Goal: Obtain resource: Download file/media

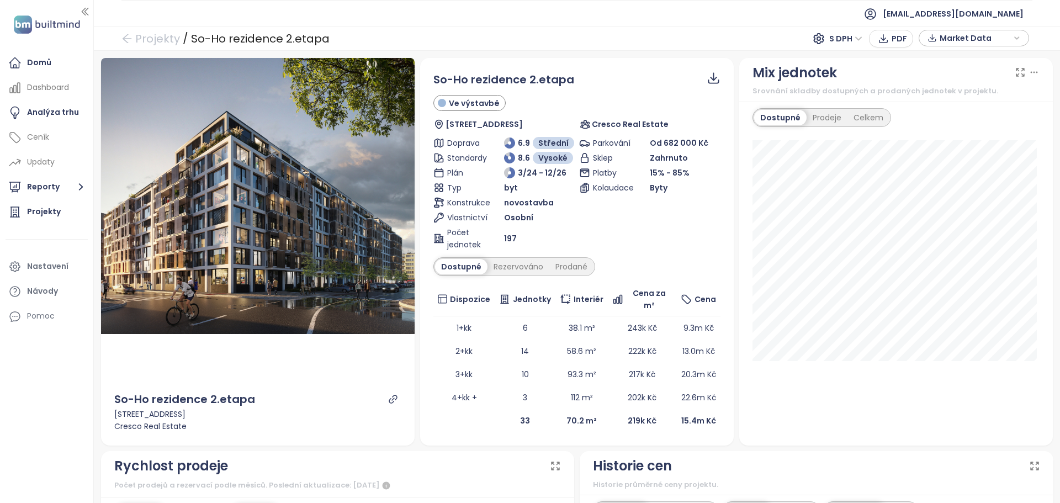
drag, startPoint x: 705, startPoint y: 32, endPoint x: 741, endPoint y: 33, distance: 35.9
click at [705, 33] on div "Projekty / So-Ho rezidence 2.etapa S DPH PDF Market Data" at bounding box center [577, 38] width 966 height 24
click at [966, 38] on span "Market Data" at bounding box center [974, 38] width 71 height 17
click at [750, 23] on ul "[EMAIL_ADDRESS][DOMAIN_NAME]" at bounding box center [576, 13] width 911 height 27
click at [715, 46] on div "Projekty / So-Ho rezidence 2.etapa S DPH PDF Market Data" at bounding box center [577, 38] width 966 height 24
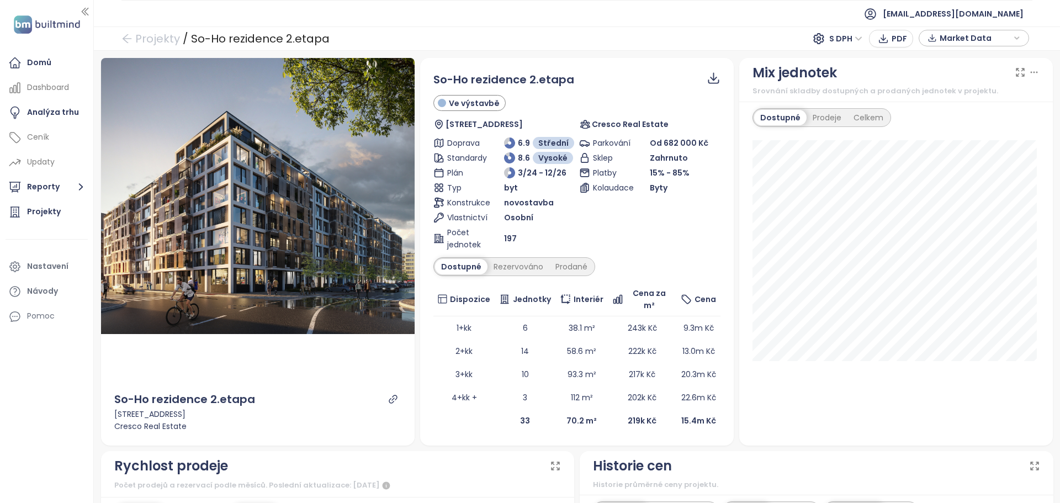
click at [957, 40] on span "Market Data" at bounding box center [974, 38] width 71 height 17
click at [960, 139] on span "Sloupce" at bounding box center [957, 136] width 31 height 12
click at [975, 34] on span "Market Data" at bounding box center [974, 38] width 71 height 17
click at [966, 91] on span "Prodáno" at bounding box center [956, 94] width 41 height 12
click at [966, 84] on div "Rezervováno" at bounding box center [973, 78] width 93 height 17
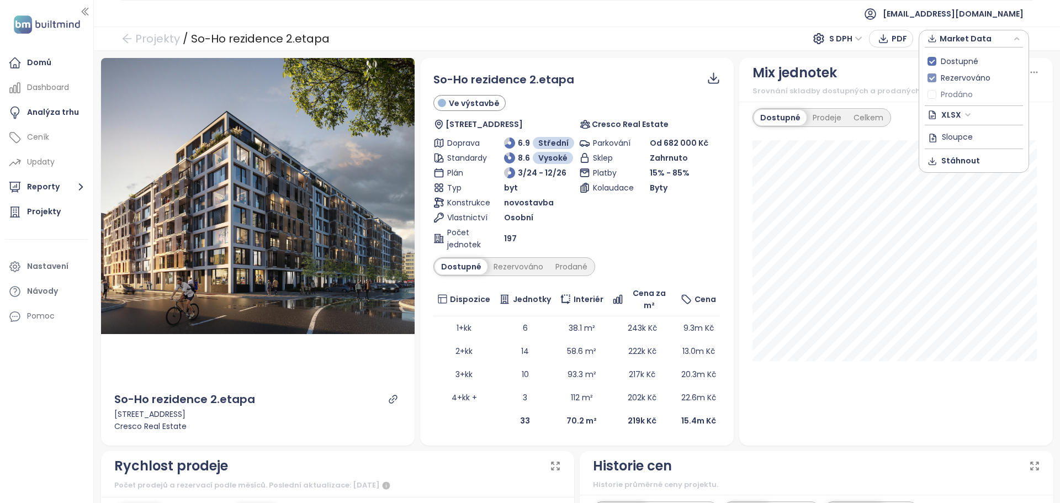
click at [964, 79] on span "Rezervováno" at bounding box center [965, 78] width 59 height 12
click at [972, 158] on span "Stáhnout" at bounding box center [960, 161] width 39 height 12
click at [1007, 40] on span "Market Data" at bounding box center [974, 38] width 71 height 17
click at [950, 161] on span "Stáhnout" at bounding box center [960, 161] width 39 height 12
drag, startPoint x: 132, startPoint y: 36, endPoint x: 226, endPoint y: 24, distance: 95.2
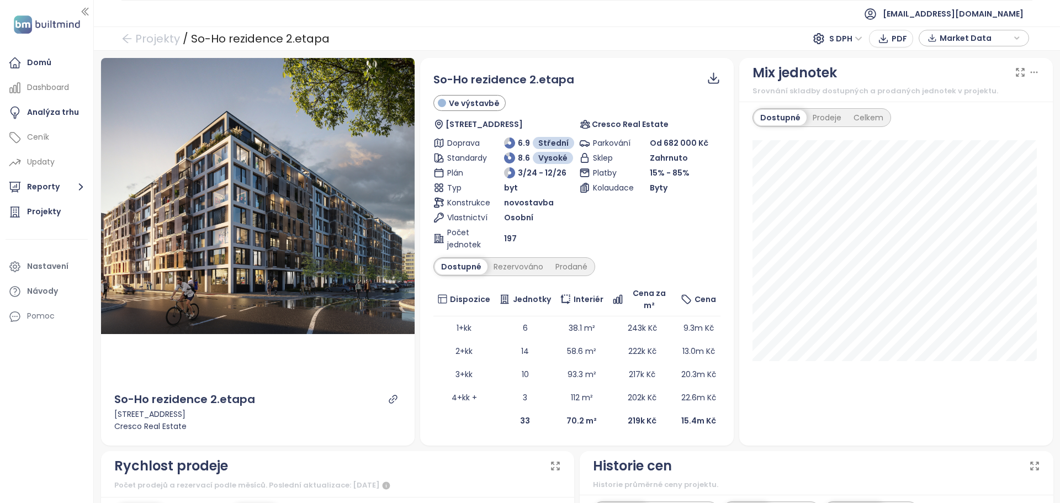
click at [132, 36] on icon "arrow-left" at bounding box center [126, 38] width 11 height 11
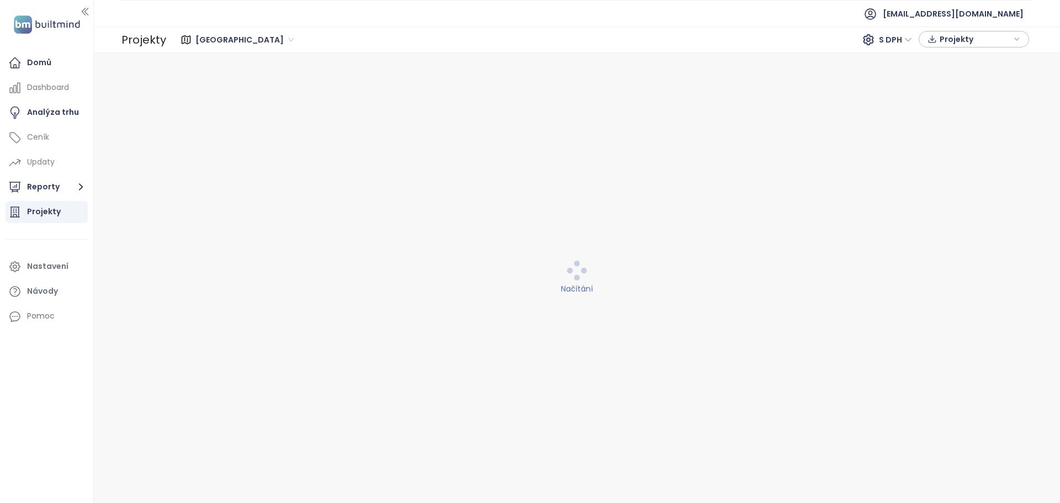
click at [23, 220] on div "Projekty" at bounding box center [47, 212] width 82 height 22
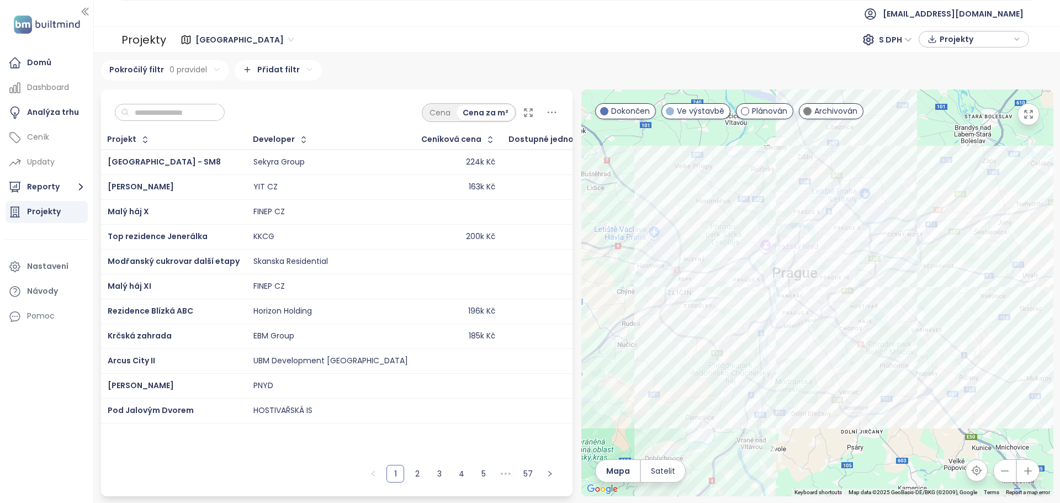
click at [168, 106] on input "text" at bounding box center [173, 112] width 89 height 17
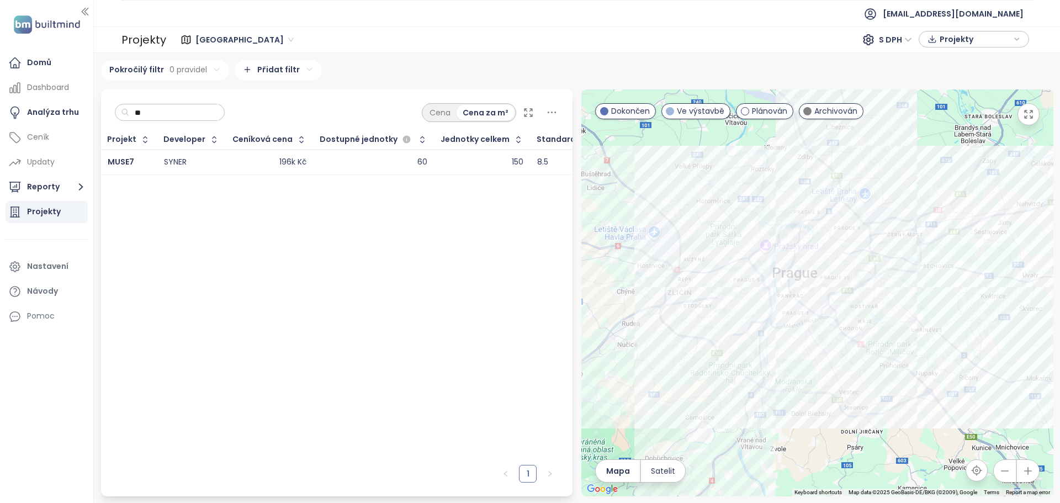
type input "**"
click at [133, 160] on div "MUSE7" at bounding box center [129, 162] width 42 height 13
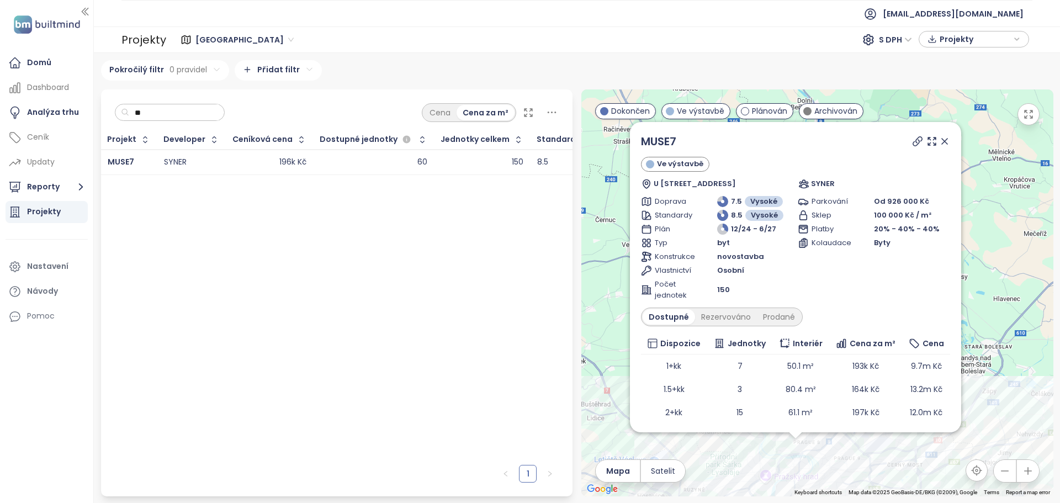
click at [376, 292] on div "Projekt Developer Ceníková cena Dostupné jednotky Jednotky celkem Standardy MUS…" at bounding box center [337, 294] width 472 height 329
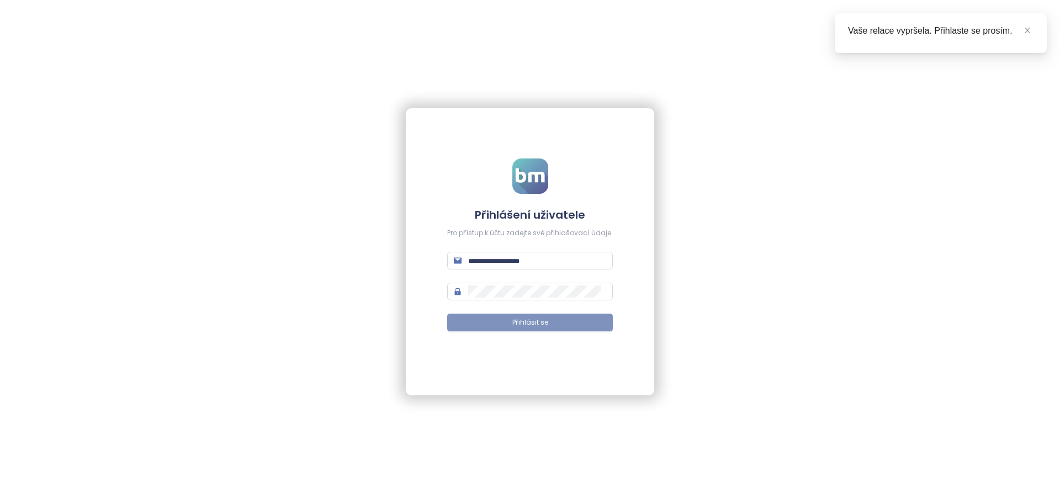
type input "**********"
click at [551, 317] on button "Přihlásit se" at bounding box center [530, 322] width 166 height 18
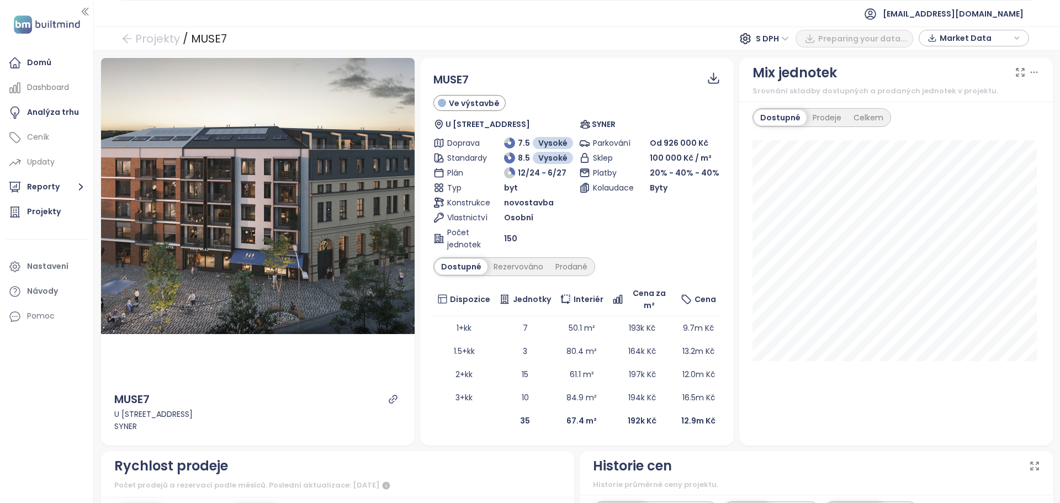
click at [989, 35] on span "Market Data" at bounding box center [974, 38] width 71 height 17
click at [945, 93] on span "Prodáno" at bounding box center [956, 94] width 41 height 12
click at [940, 78] on span "Rezervováno" at bounding box center [965, 78] width 59 height 12
click at [954, 161] on span "Stáhnout" at bounding box center [960, 161] width 39 height 12
click at [957, 44] on span "Market Data" at bounding box center [974, 38] width 71 height 17
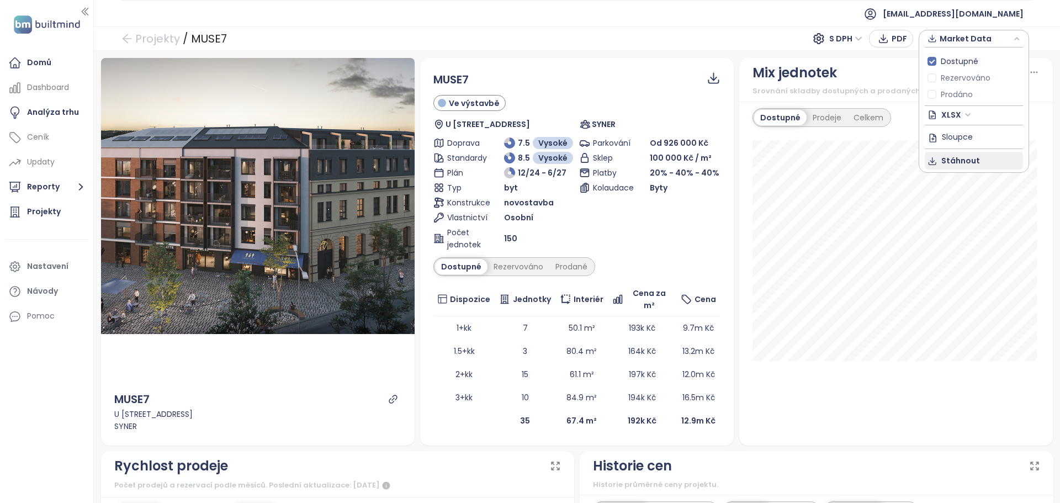
click at [960, 163] on span "Stáhnout" at bounding box center [960, 161] width 39 height 12
click at [939, 37] on div "Market Data" at bounding box center [973, 38] width 98 height 17
click at [849, 20] on ul "[EMAIL_ADDRESS][DOMAIN_NAME]" at bounding box center [576, 13] width 911 height 27
click at [944, 40] on span "Market Data" at bounding box center [974, 38] width 71 height 17
click at [955, 162] on span "Stáhnout" at bounding box center [960, 161] width 39 height 12
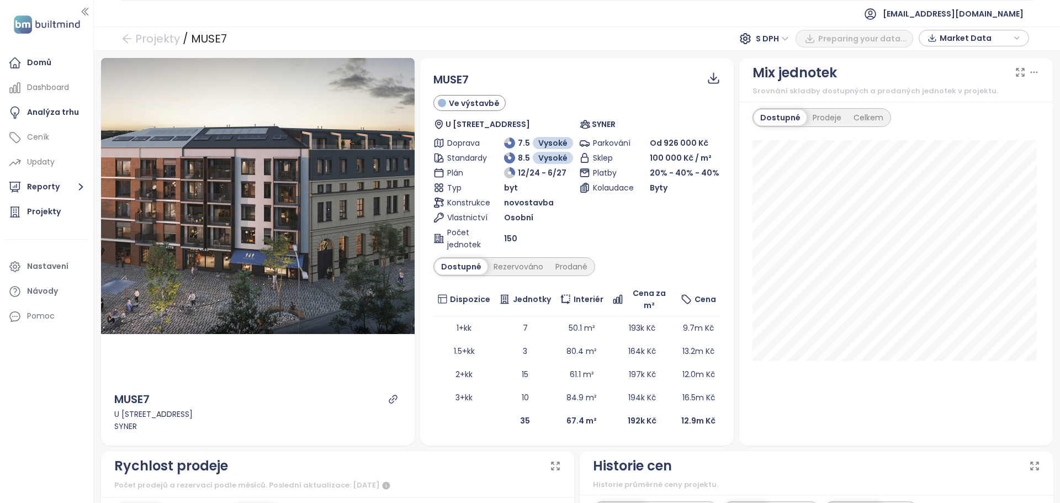
click at [998, 41] on span "Market Data" at bounding box center [974, 38] width 71 height 17
drag, startPoint x: 933, startPoint y: 89, endPoint x: 933, endPoint y: 82, distance: 6.6
click at [933, 89] on label "Prodáno" at bounding box center [952, 94] width 50 height 12
click at [942, 162] on span "Stáhnout" at bounding box center [960, 161] width 39 height 12
click at [687, 35] on div "Projekty / MUSE7 S DPH PDF Market Data" at bounding box center [577, 38] width 966 height 24
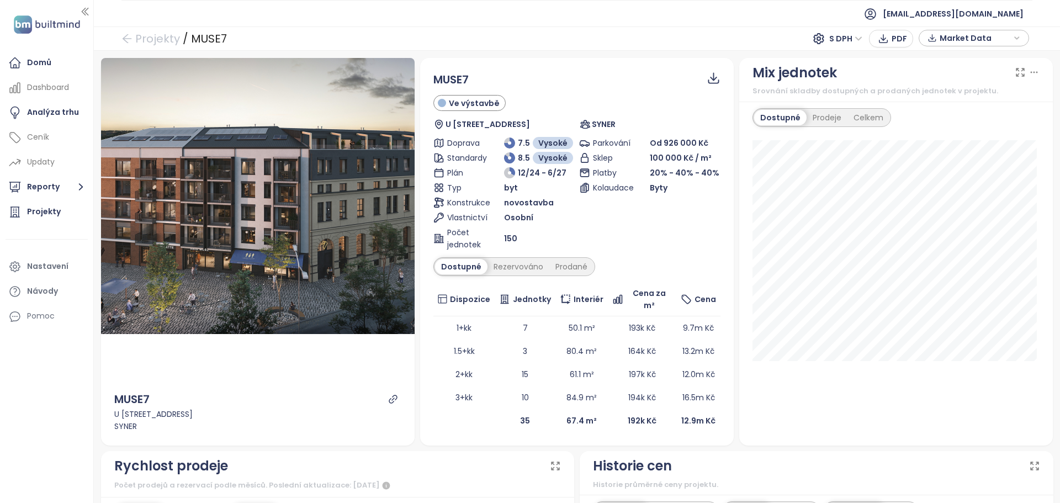
click at [934, 37] on icon "button" at bounding box center [931, 38] width 9 height 17
click at [933, 172] on div "Dostupné Rezervováno Prodáno XLSX Sloupce Stáhnout" at bounding box center [973, 109] width 98 height 125
click at [936, 164] on icon "button" at bounding box center [932, 161] width 10 height 11
click at [391, 394] on icon "link" at bounding box center [393, 399] width 10 height 10
click at [977, 41] on span "Market Data" at bounding box center [974, 38] width 71 height 17
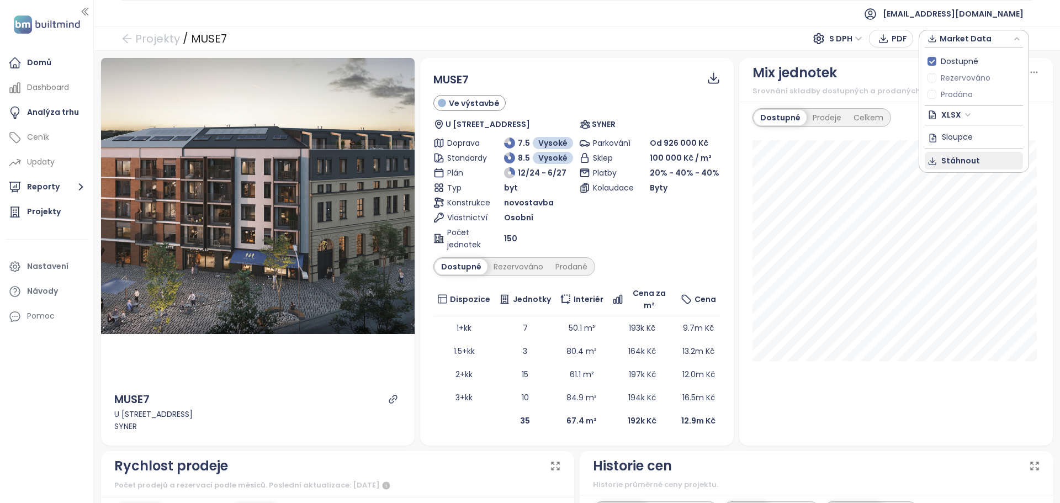
click at [965, 161] on span "Stáhnout" at bounding box center [960, 161] width 39 height 12
click at [957, 45] on span "Market Data" at bounding box center [974, 38] width 71 height 17
click at [939, 94] on span "Prodáno" at bounding box center [956, 94] width 41 height 12
click at [943, 111] on span "XLSX" at bounding box center [956, 115] width 30 height 17
click at [962, 135] on div "XLSX" at bounding box center [978, 137] width 65 height 12
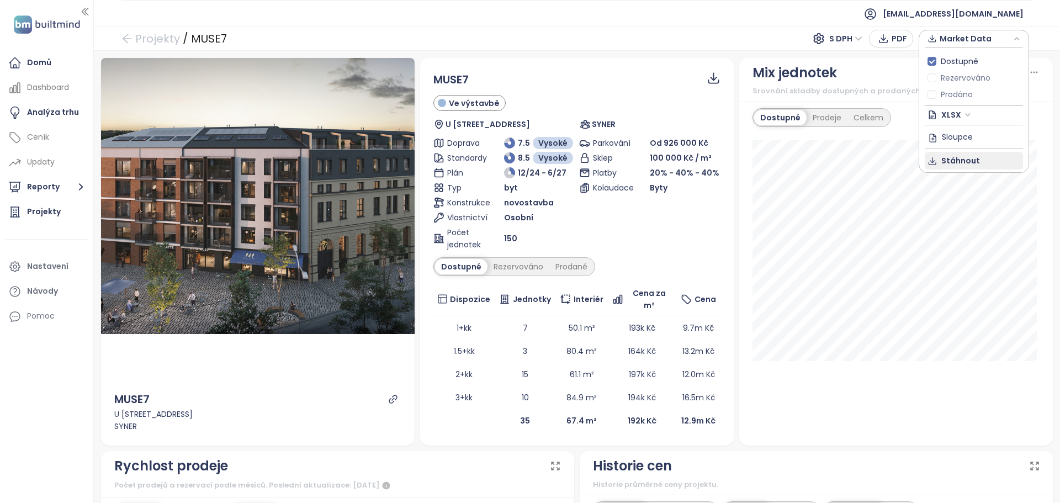
click at [961, 161] on span "Stáhnout" at bounding box center [960, 161] width 39 height 12
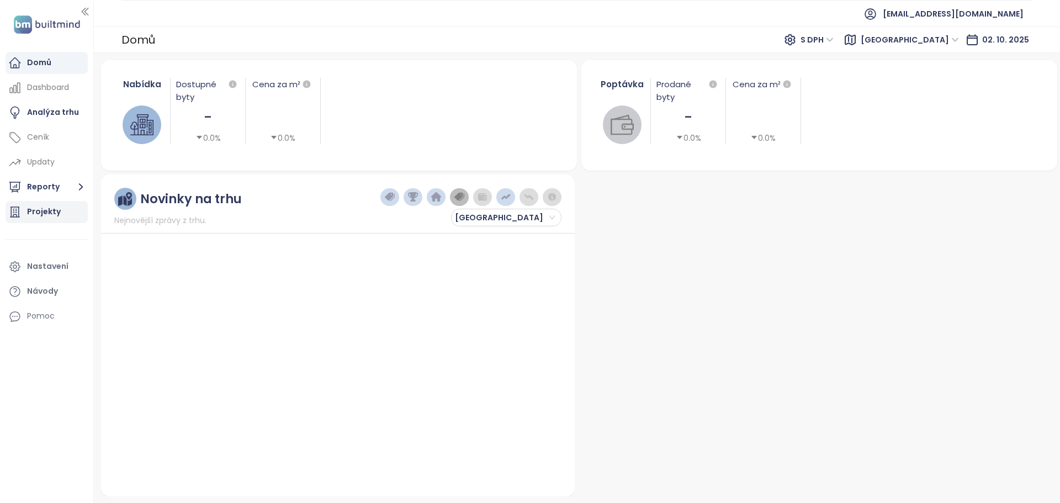
click at [46, 216] on div "Projekty" at bounding box center [44, 212] width 34 height 14
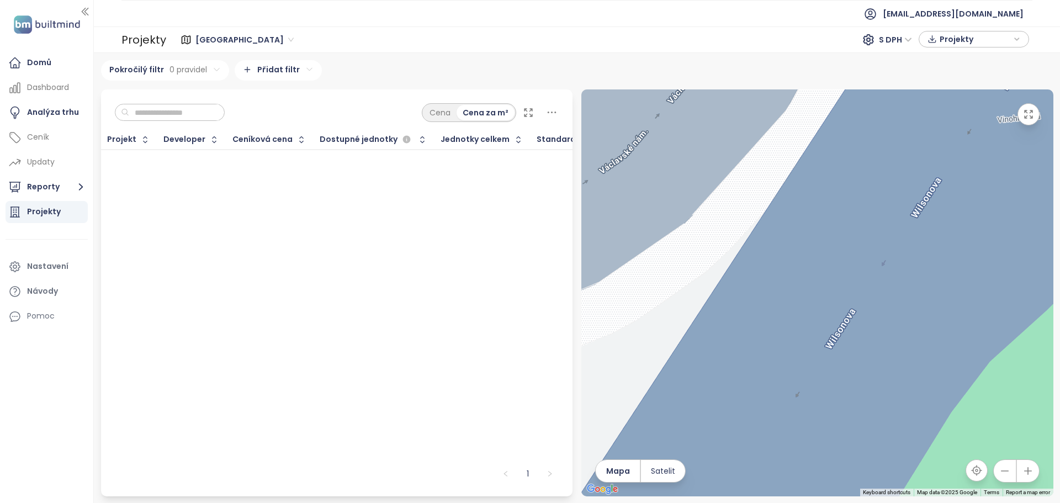
click at [182, 114] on input "text" at bounding box center [173, 112] width 89 height 17
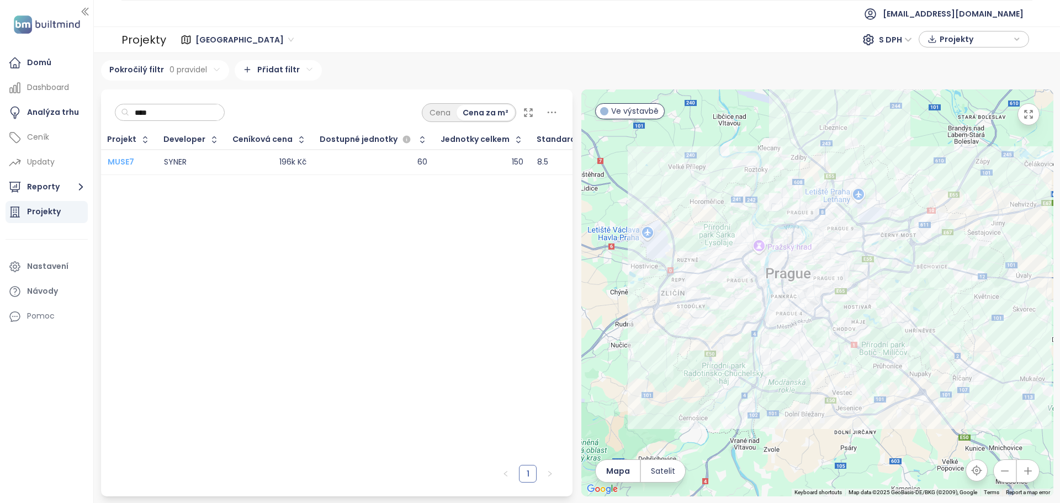
type input "****"
click at [118, 159] on span "MUSE7" at bounding box center [121, 161] width 26 height 11
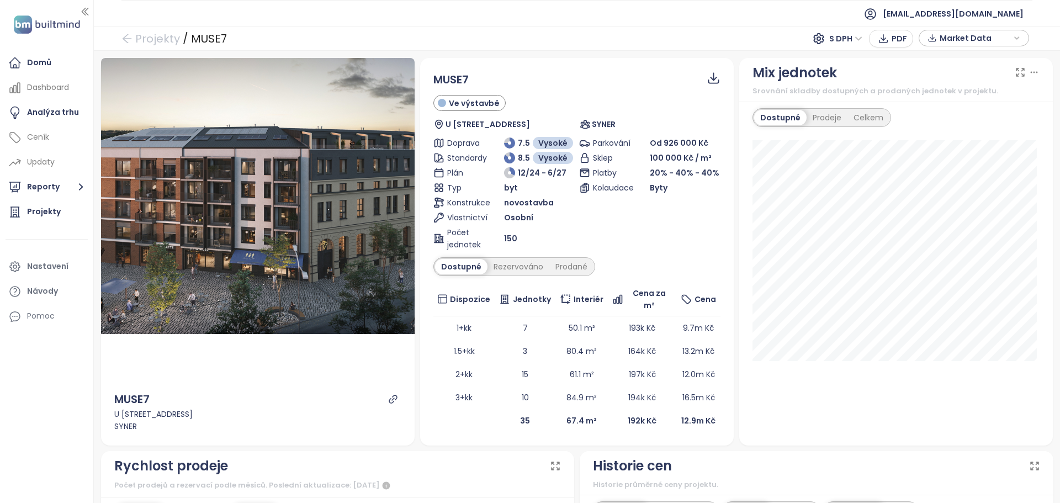
click at [980, 42] on span "Market Data" at bounding box center [974, 38] width 71 height 17
click at [956, 93] on span "Prodáno" at bounding box center [956, 94] width 41 height 12
click at [943, 79] on span "Rezervováno" at bounding box center [965, 78] width 59 height 12
click at [778, 31] on div "Projekty / MUSE7 S DPH PDF Market Data" at bounding box center [577, 38] width 966 height 24
click at [984, 41] on span "Market Data" at bounding box center [974, 38] width 71 height 17
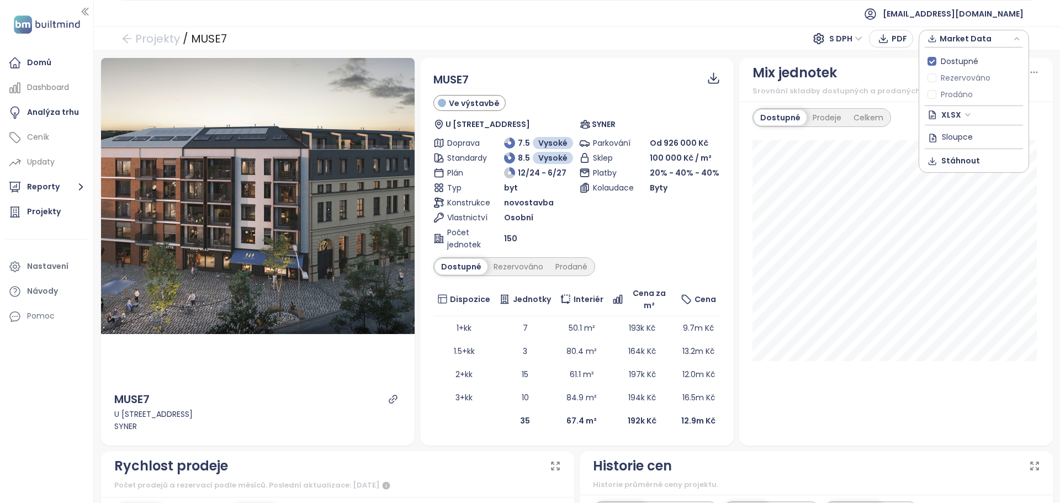
click at [984, 41] on span "Market Data" at bounding box center [974, 38] width 71 height 17
click at [959, 156] on span "Stáhnout" at bounding box center [960, 161] width 39 height 12
drag, startPoint x: 769, startPoint y: 30, endPoint x: 889, endPoint y: 30, distance: 120.3
click at [772, 30] on div "Projekty / MUSE7 S DPH PDF Market Data" at bounding box center [577, 38] width 966 height 24
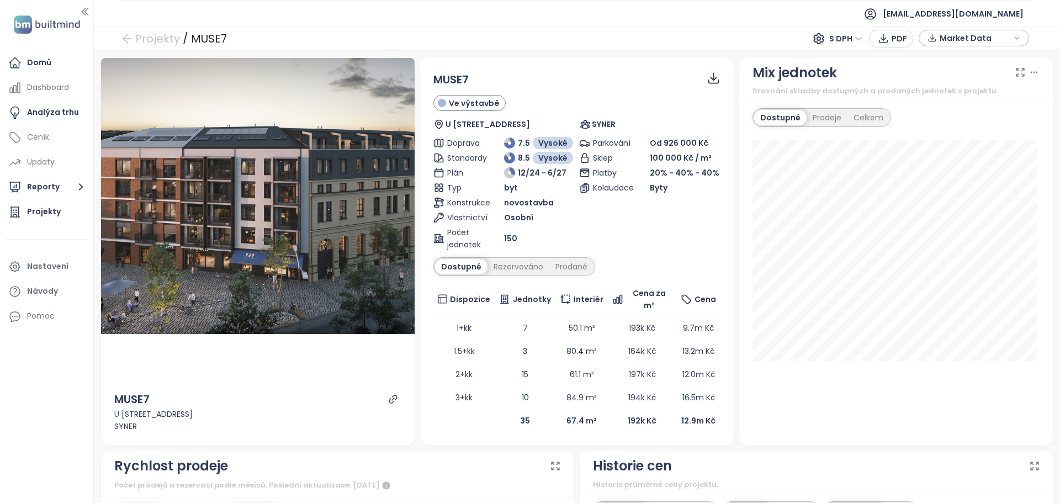
click at [981, 31] on span "Market Data" at bounding box center [974, 38] width 71 height 17
click at [937, 77] on span "Rezervováno" at bounding box center [965, 78] width 59 height 12
click at [937, 91] on span "Prodáno" at bounding box center [956, 94] width 41 height 12
click at [736, 40] on div "Projekty / MUSE7 S DPH PDF Market Data Dostupné Rezervováno Prodáno XLSX Sloupc…" at bounding box center [577, 38] width 966 height 24
click at [959, 34] on span "Market Data" at bounding box center [974, 38] width 71 height 17
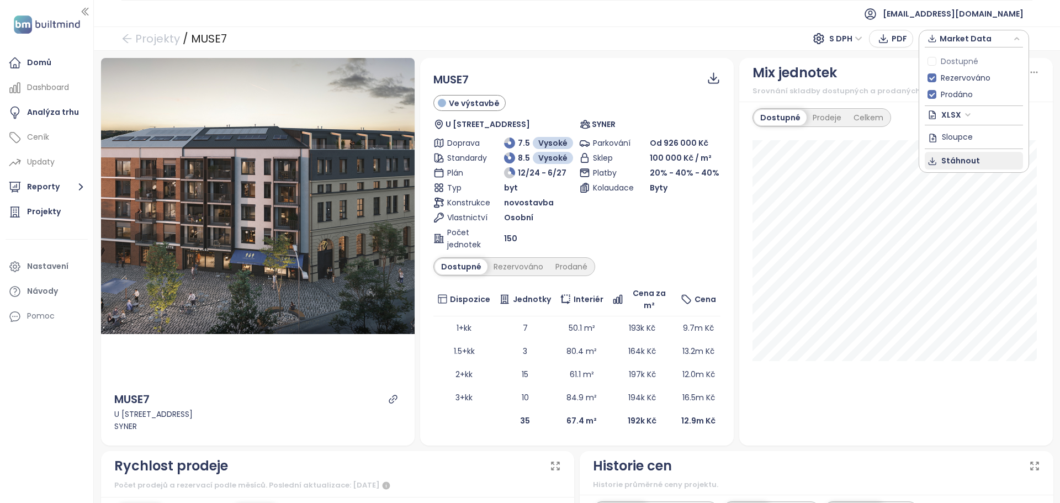
click at [970, 158] on span "Stáhnout" at bounding box center [960, 161] width 39 height 12
click at [360, 20] on ul "[EMAIL_ADDRESS][DOMAIN_NAME]" at bounding box center [576, 13] width 911 height 27
click at [143, 36] on link "Projekty" at bounding box center [150, 39] width 59 height 20
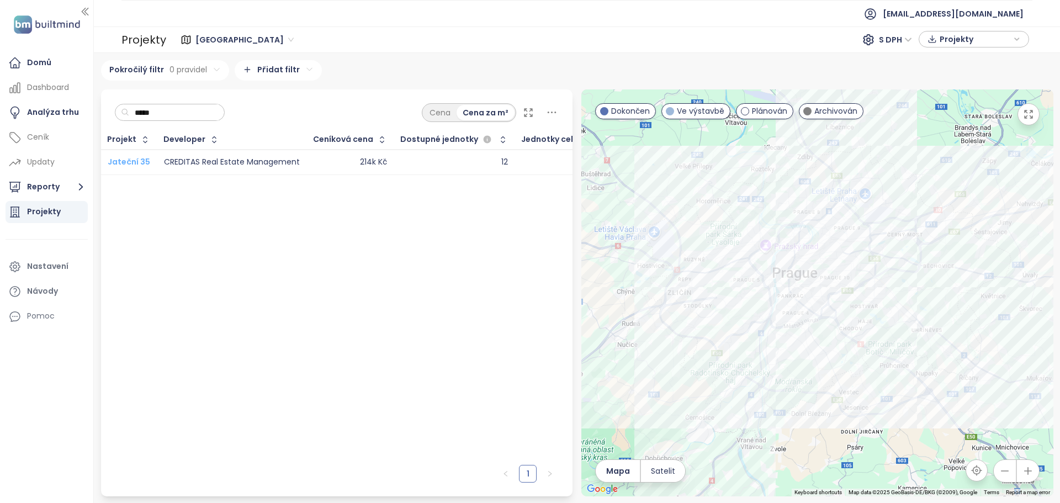
type input "*****"
click at [124, 158] on span "Jateční 35" at bounding box center [129, 161] width 42 height 11
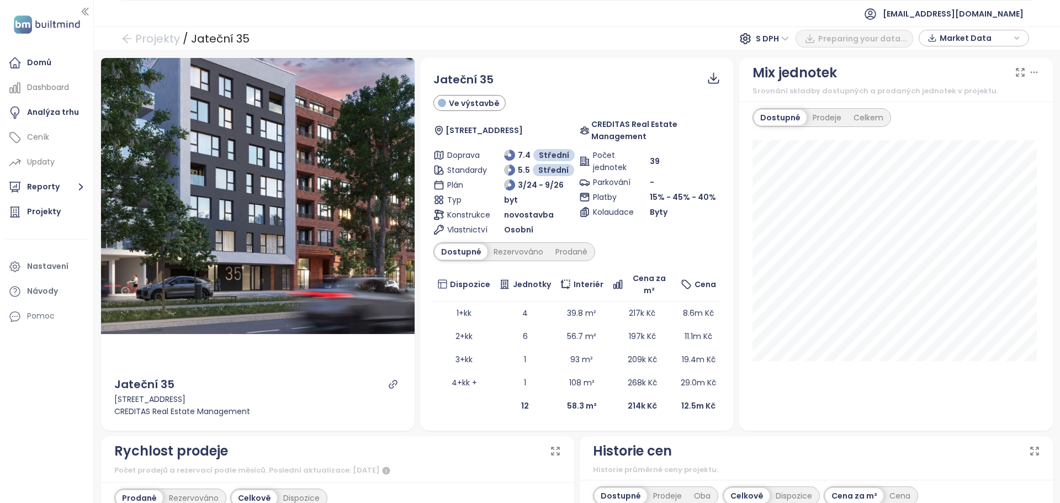
click at [982, 38] on span "Market Data" at bounding box center [974, 38] width 71 height 17
click at [934, 83] on label "Rezervováno" at bounding box center [960, 78] width 67 height 12
click at [977, 36] on span "Market Data" at bounding box center [974, 38] width 71 height 17
click at [898, 66] on div "Mix jednotek" at bounding box center [895, 72] width 287 height 21
click at [968, 159] on span "Stáhnout" at bounding box center [960, 161] width 39 height 12
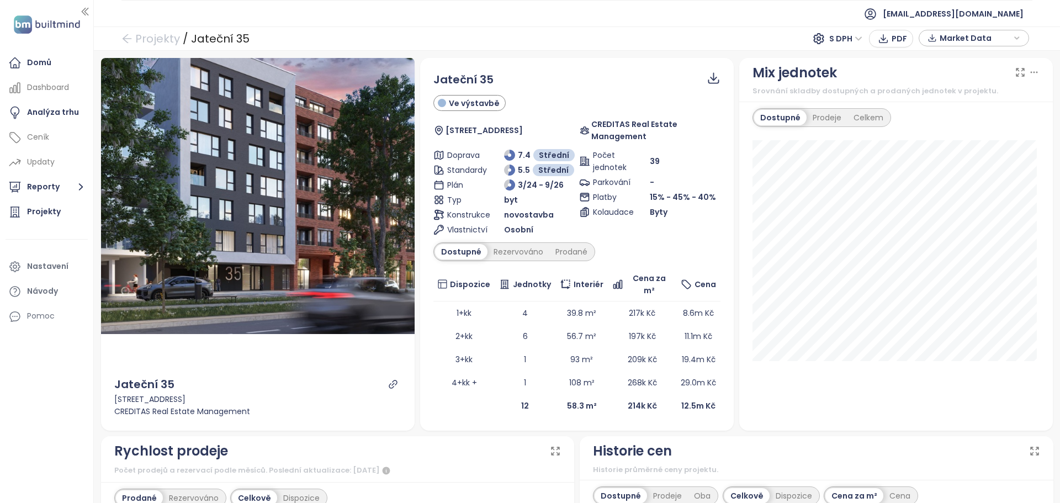
click at [1027, 54] on div "Náhled Jateční 35 Jateční 252/35, 170 00 Praha 7-Holešovice, Czechia CREDITAS R…" at bounding box center [577, 277] width 966 height 452
click at [1014, 39] on icon "button" at bounding box center [1016, 38] width 7 height 17
click at [936, 63] on span "Dostupné" at bounding box center [959, 61] width 46 height 12
click at [936, 78] on span "Rezervováno" at bounding box center [965, 78] width 59 height 12
click at [936, 91] on span "Prodáno" at bounding box center [956, 94] width 41 height 12
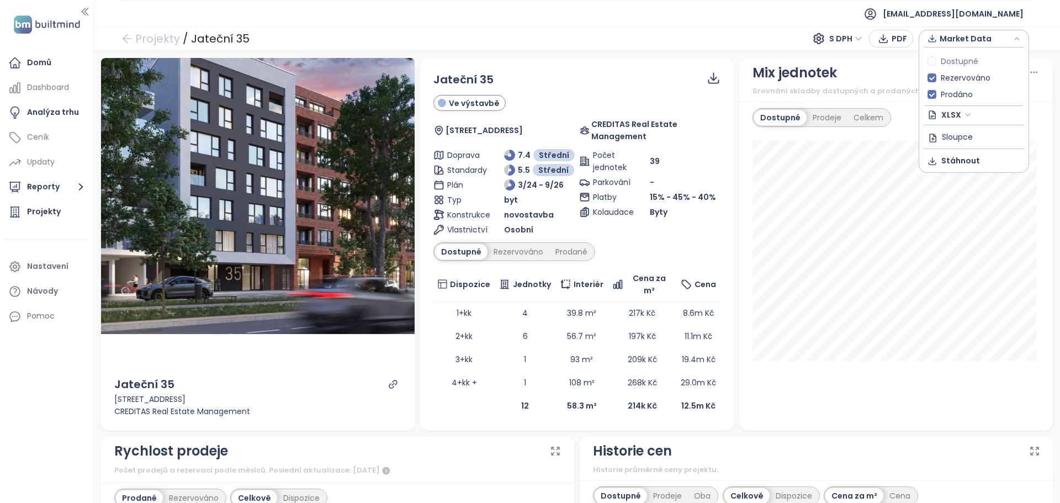
click at [905, 62] on div "Mix jednotek" at bounding box center [895, 72] width 287 height 21
click at [982, 42] on span "Market Data" at bounding box center [974, 38] width 71 height 17
click at [957, 167] on button "Stáhnout" at bounding box center [973, 161] width 98 height 18
click at [866, 118] on div "Celkem" at bounding box center [868, 117] width 42 height 15
click at [823, 112] on div "Prodeje" at bounding box center [824, 117] width 41 height 15
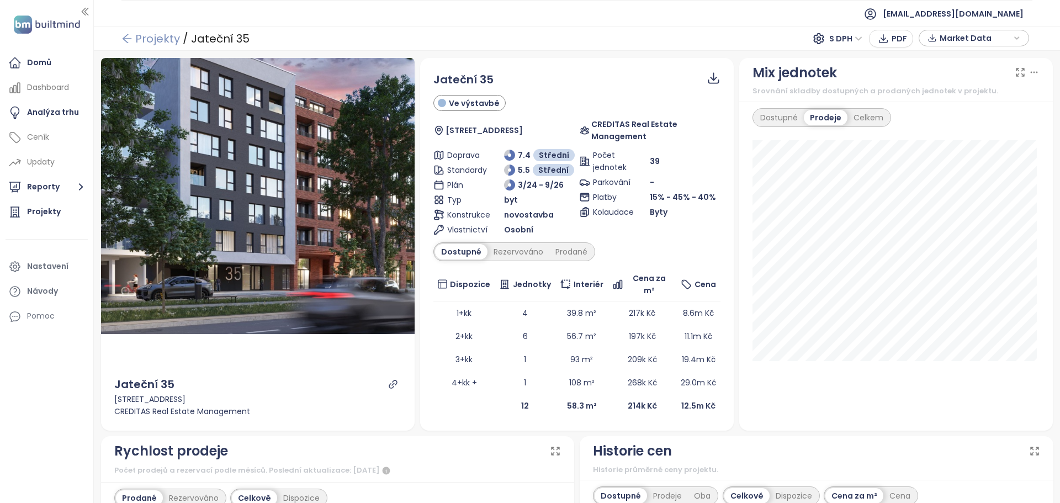
click at [164, 45] on link "Projekty" at bounding box center [150, 39] width 59 height 20
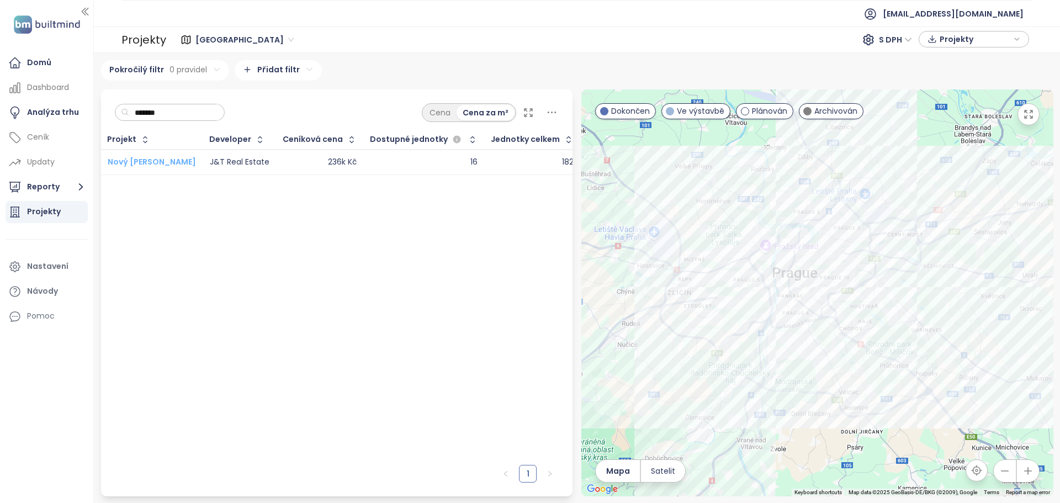
type input "*******"
click at [126, 161] on span "Nový Rohan" at bounding box center [152, 161] width 88 height 11
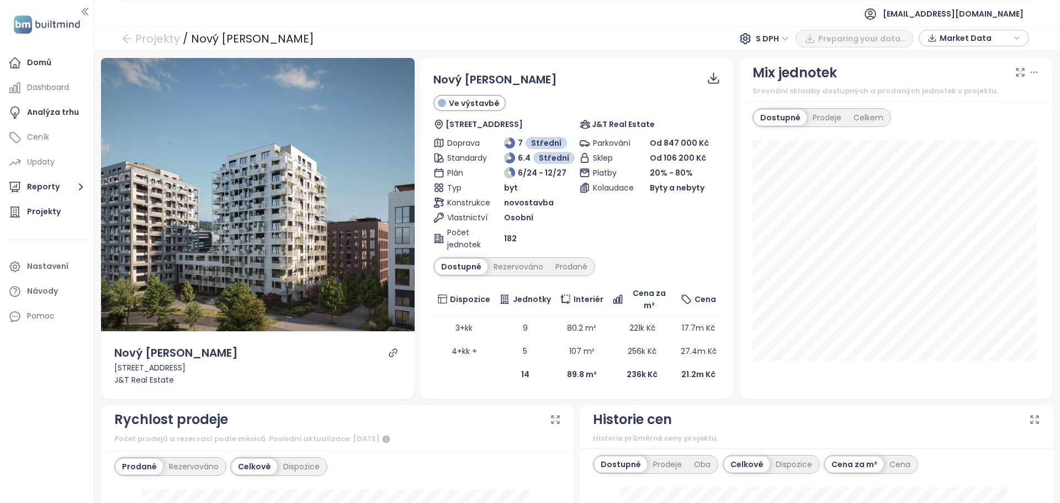
click at [983, 41] on span "Market Data" at bounding box center [974, 38] width 71 height 17
click at [951, 94] on span "Prodáno" at bounding box center [956, 94] width 41 height 12
click at [936, 74] on span "Rezervováno" at bounding box center [965, 78] width 59 height 12
click at [902, 64] on div "Mix jednotek" at bounding box center [895, 72] width 287 height 21
click at [950, 44] on span "Market Data" at bounding box center [974, 38] width 71 height 17
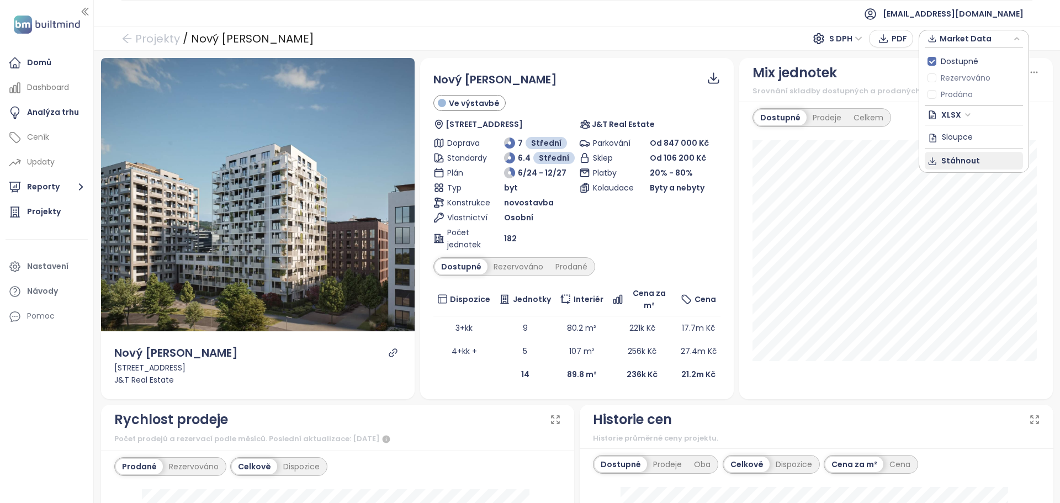
click at [952, 163] on span "Stáhnout" at bounding box center [960, 161] width 39 height 12
click at [761, 21] on ul "[EMAIL_ADDRESS][DOMAIN_NAME]" at bounding box center [576, 13] width 911 height 27
drag, startPoint x: 985, startPoint y: 37, endPoint x: 977, endPoint y: 44, distance: 10.5
click at [985, 38] on span "Market Data" at bounding box center [974, 38] width 71 height 17
click at [960, 60] on span "Dostupné" at bounding box center [959, 61] width 46 height 12
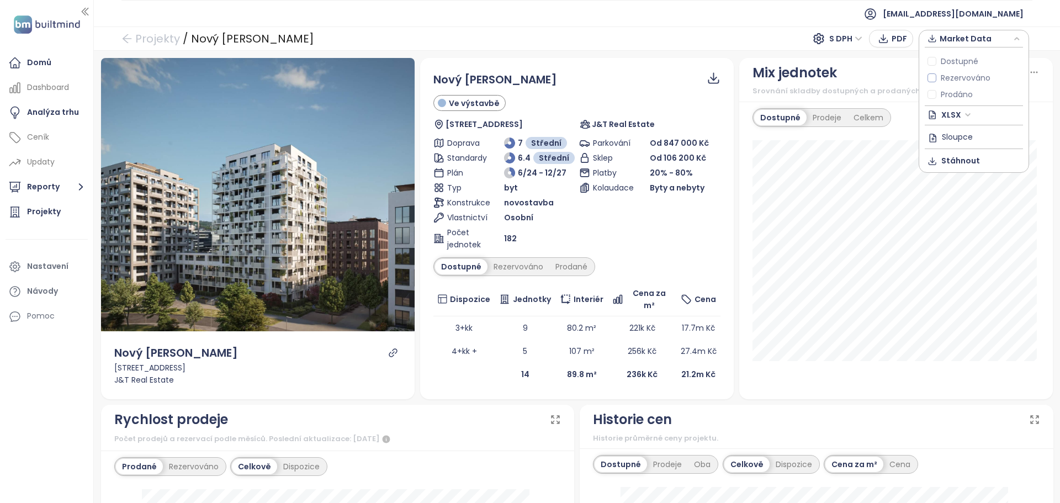
click at [951, 76] on span "Rezervováno" at bounding box center [965, 78] width 59 height 12
click at [948, 87] on div "Prodáno" at bounding box center [973, 94] width 93 height 17
click at [950, 91] on span "Prodáno" at bounding box center [956, 94] width 41 height 12
click at [749, 38] on div "Projekty / Nový Rohan S DPH PDF Market Data" at bounding box center [577, 38] width 966 height 24
click at [970, 46] on span "Market Data" at bounding box center [974, 38] width 71 height 17
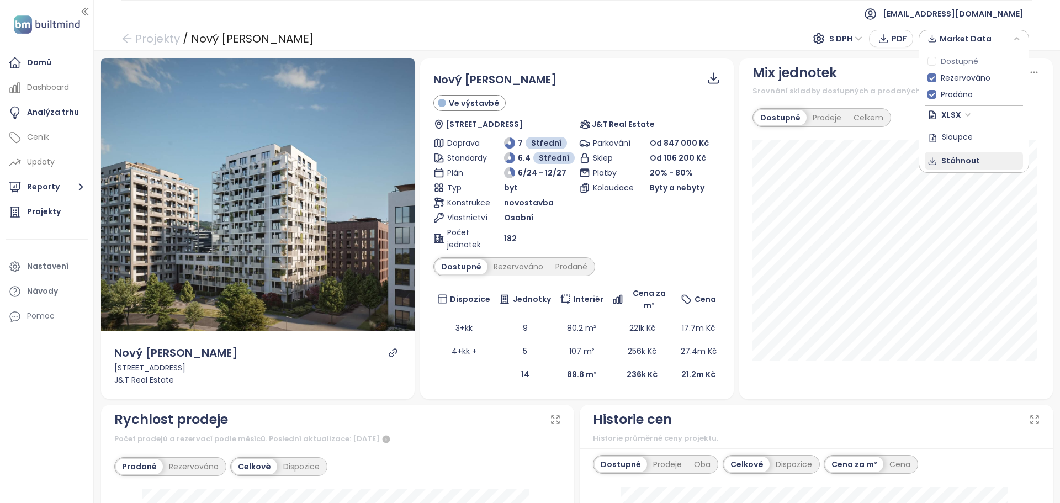
click at [953, 161] on span "Stáhnout" at bounding box center [960, 161] width 39 height 12
click at [160, 26] on div "Projekty / Nový Rohan S DPH PDF Market Data" at bounding box center [577, 38] width 966 height 24
click at [158, 34] on link "Projekty" at bounding box center [150, 39] width 59 height 20
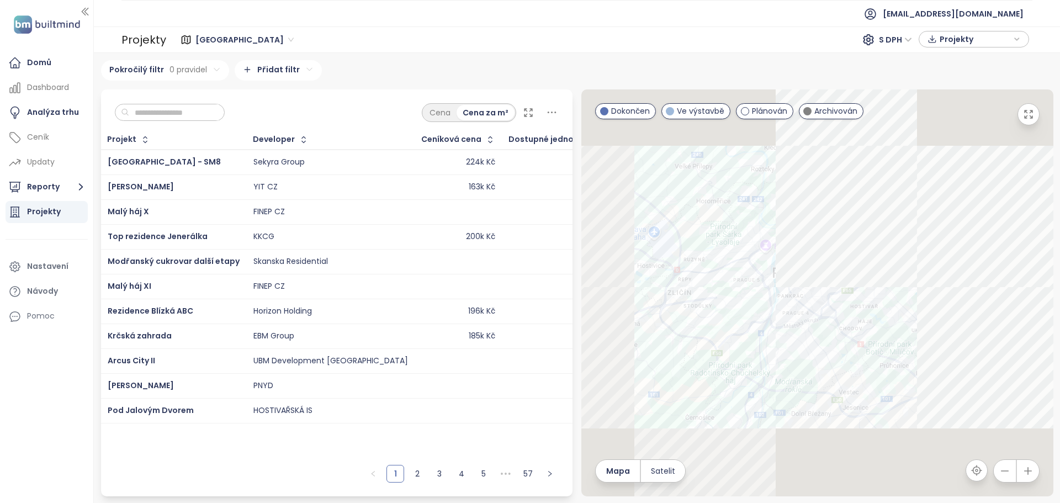
click at [200, 110] on input "text" at bounding box center [173, 112] width 89 height 17
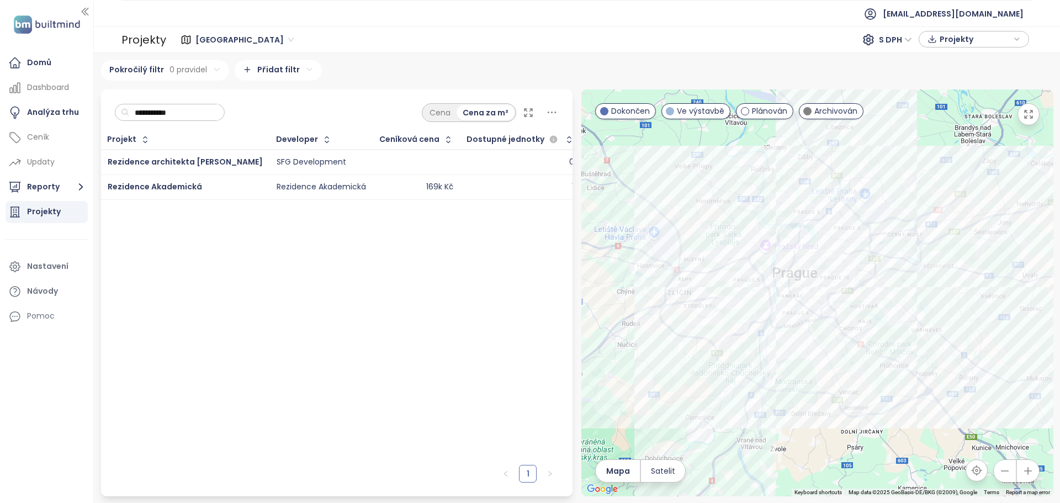
type input "**********"
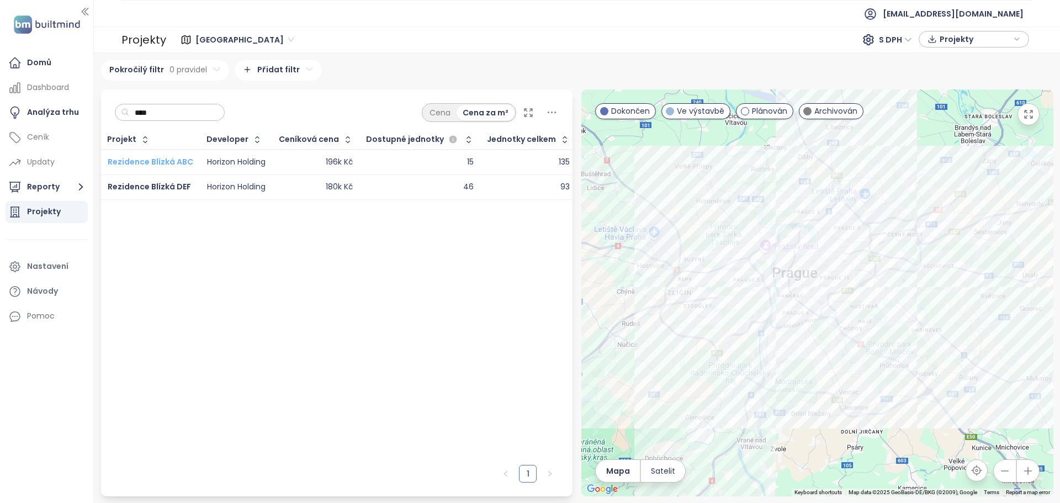
type input "****"
drag, startPoint x: 173, startPoint y: 185, endPoint x: 179, endPoint y: 185, distance: 6.1
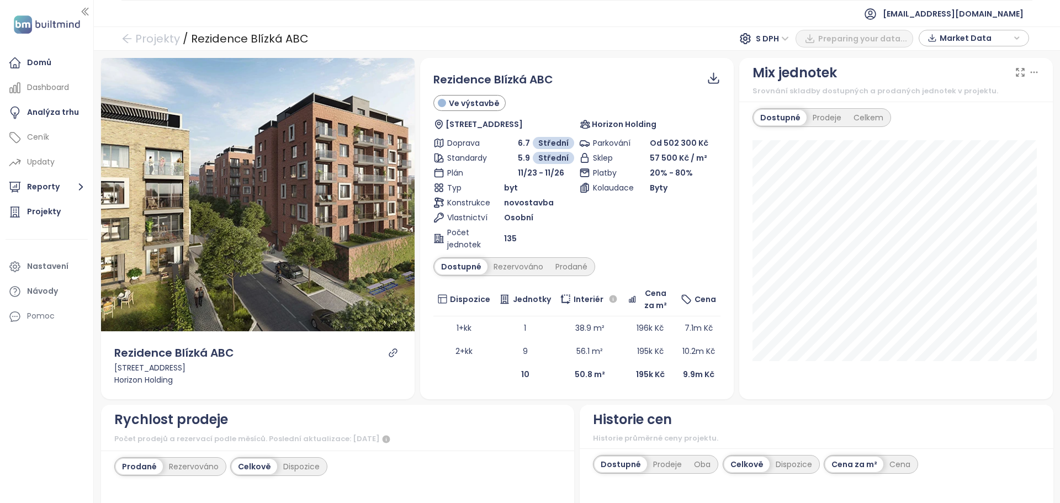
click at [979, 39] on span "Market Data" at bounding box center [974, 38] width 71 height 17
click at [884, 56] on div "Náhled Rezidence Blízká ABC U Invalidovny 165, 186 00 [GEOGRAPHIC_DATA] 8-[GEOG…" at bounding box center [577, 277] width 966 height 452
click at [967, 41] on span "Market Data" at bounding box center [974, 38] width 71 height 17
click at [969, 166] on span "Stáhnout" at bounding box center [960, 161] width 39 height 12
drag, startPoint x: 628, startPoint y: 25, endPoint x: 646, endPoint y: 25, distance: 17.7
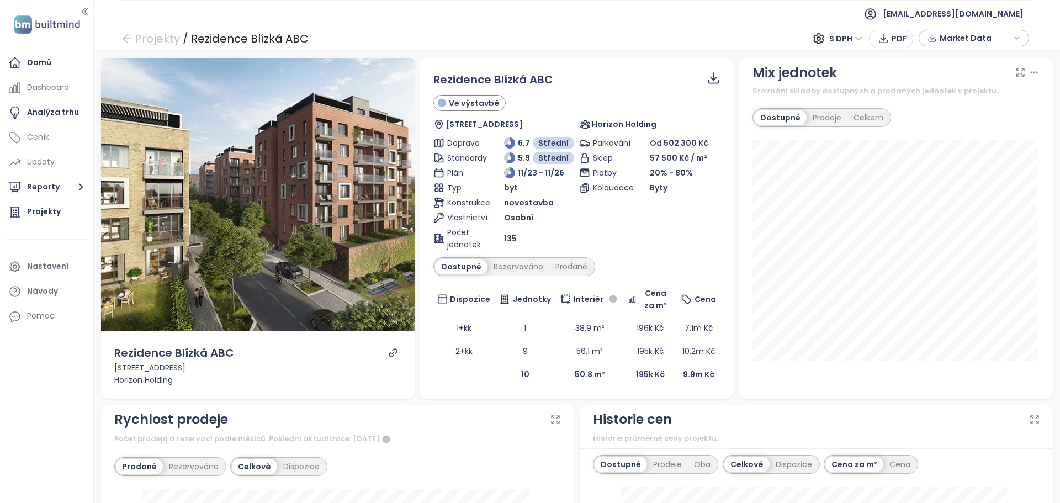
click at [635, 25] on ul "[EMAIL_ADDRESS][DOMAIN_NAME]" at bounding box center [576, 13] width 911 height 27
click at [998, 39] on span "Market Data" at bounding box center [974, 38] width 71 height 17
click at [937, 63] on span "Dostupné" at bounding box center [959, 61] width 46 height 12
click at [937, 75] on span "Rezervováno" at bounding box center [965, 78] width 59 height 12
click at [938, 92] on span "Prodáno" at bounding box center [956, 94] width 41 height 12
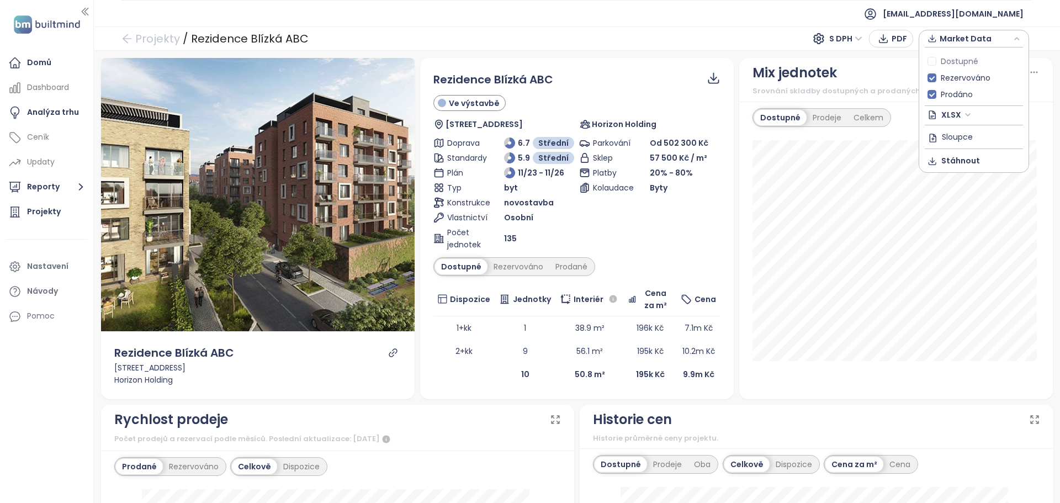
click at [710, 34] on div "Projekty / Rezidence Blízká ABC S DPH PDF Market Data Dostupné Rezervováno Prod…" at bounding box center [577, 38] width 966 height 24
click at [972, 41] on span "Market Data" at bounding box center [974, 38] width 71 height 17
click at [964, 165] on span "Stáhnout" at bounding box center [960, 161] width 39 height 12
click at [141, 40] on link "Projekty" at bounding box center [150, 39] width 59 height 20
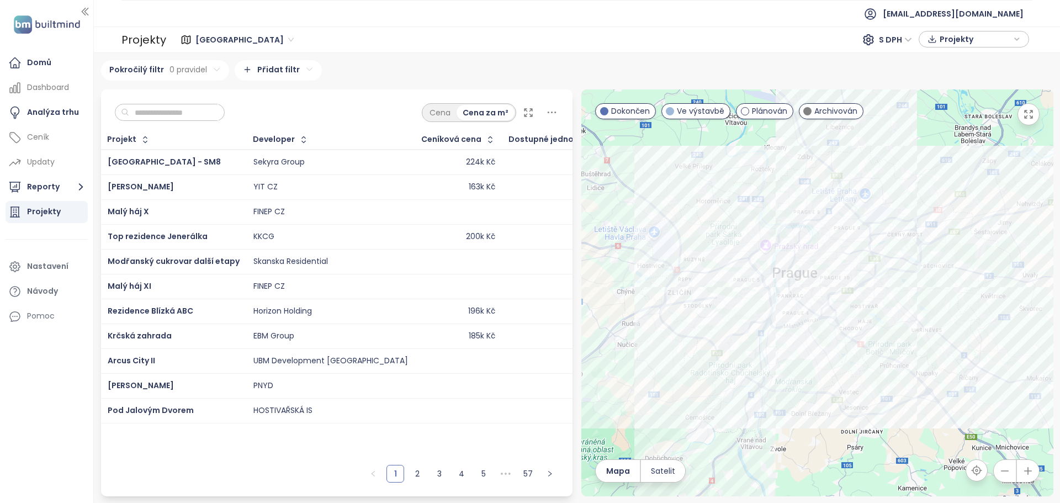
click at [188, 119] on input "text" at bounding box center [173, 112] width 89 height 17
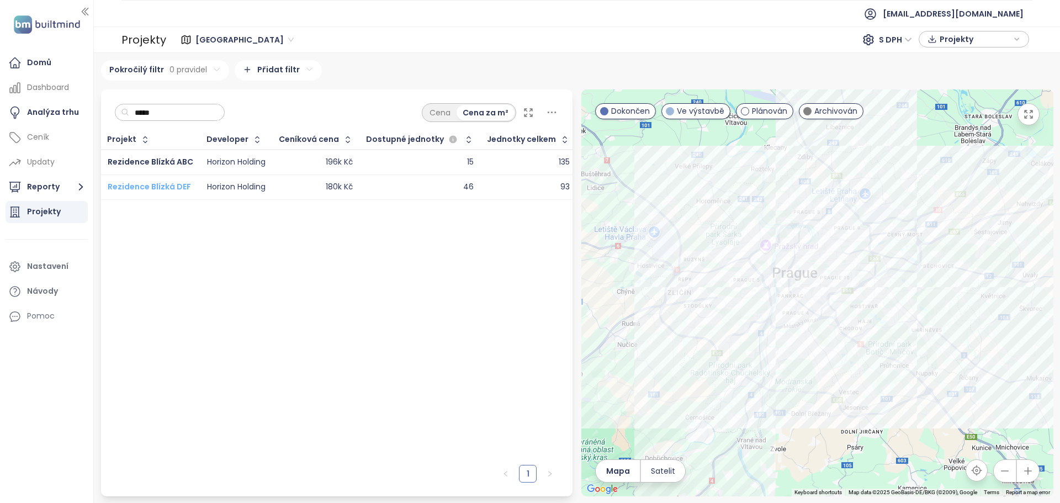
type input "*****"
click at [175, 186] on span "Rezidence Blízká DEF" at bounding box center [149, 186] width 83 height 11
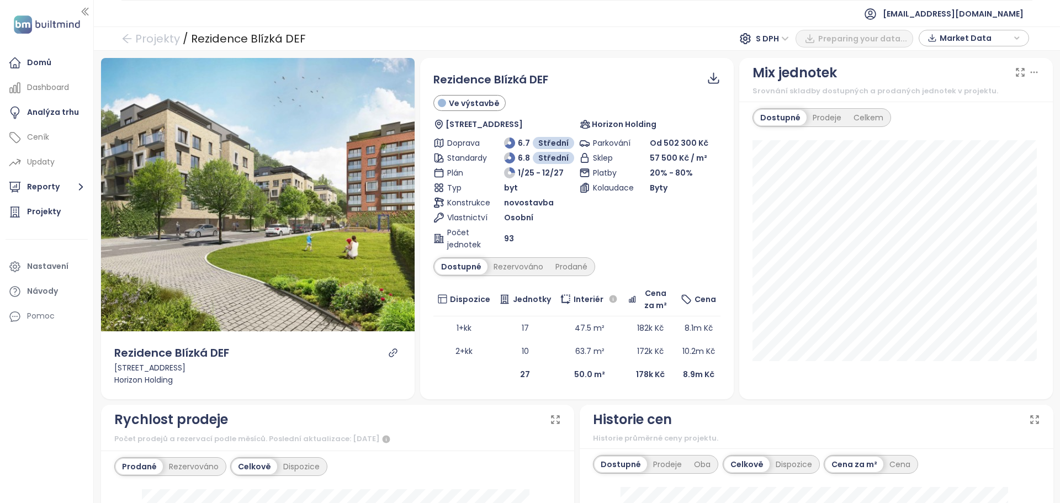
click at [1009, 41] on span "Market Data" at bounding box center [974, 38] width 71 height 17
click at [949, 88] on div "Prodáno" at bounding box center [973, 94] width 93 height 17
click at [948, 79] on span "Rezervováno" at bounding box center [965, 78] width 59 height 12
click at [936, 94] on span "Prodáno" at bounding box center [956, 94] width 41 height 12
click at [783, 47] on div "Projekty / Rezidence Blízká DEF S DPH PDF Market Data" at bounding box center [577, 38] width 966 height 24
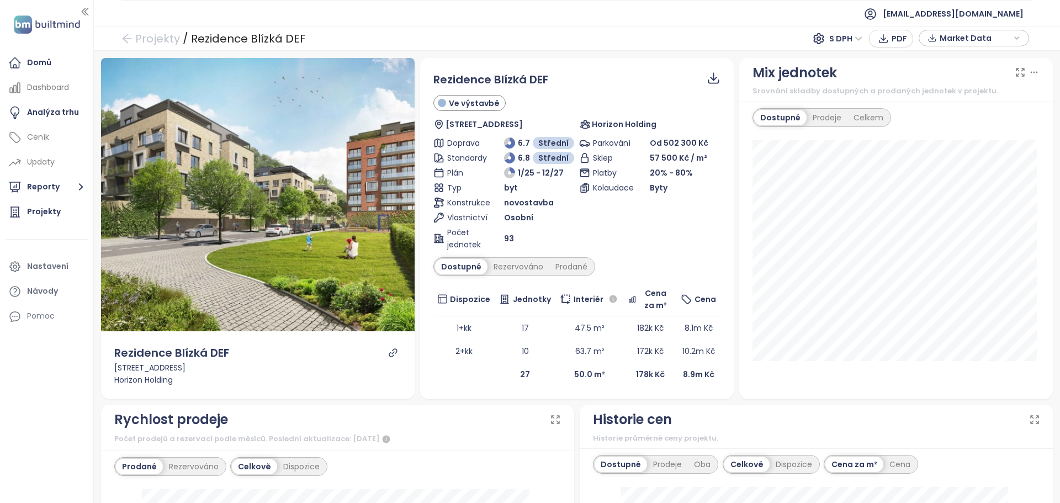
click at [987, 38] on span "Market Data" at bounding box center [974, 38] width 71 height 17
click at [960, 163] on span "Stáhnout" at bounding box center [960, 161] width 39 height 12
drag, startPoint x: 781, startPoint y: 19, endPoint x: 816, endPoint y: 23, distance: 35.0
click at [781, 20] on ul "[EMAIL_ADDRESS][DOMAIN_NAME]" at bounding box center [576, 13] width 911 height 27
click at [1003, 40] on span "Market Data" at bounding box center [974, 38] width 71 height 17
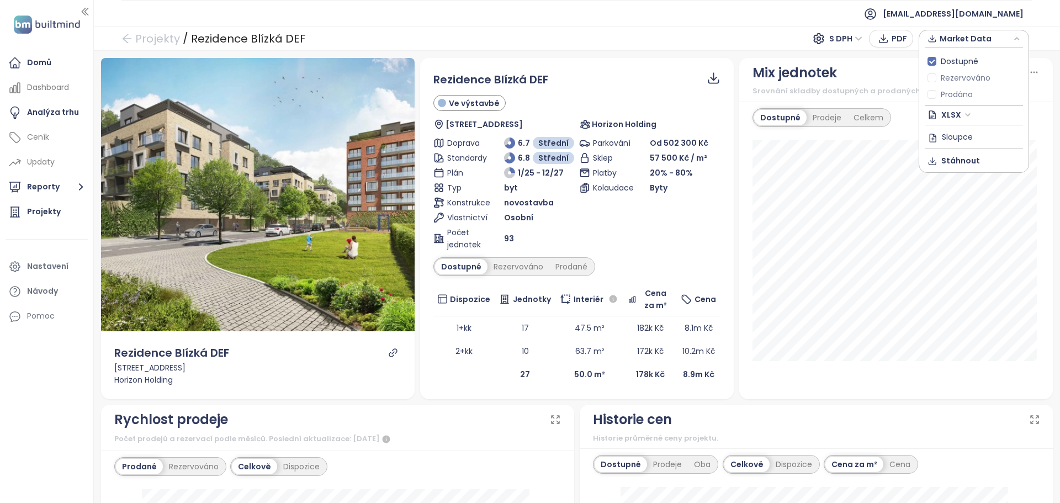
click at [935, 68] on div "Dostupné" at bounding box center [973, 61] width 93 height 17
click at [932, 83] on label "Rezervováno" at bounding box center [960, 78] width 67 height 12
click at [932, 89] on label "Prodáno" at bounding box center [952, 94] width 50 height 12
click at [719, 44] on div "Projekty / Rezidence Blízká DEF S DPH PDF Market Data Dostupné Rezervováno Prod…" at bounding box center [577, 38] width 966 height 24
click at [990, 42] on span "Market Data" at bounding box center [974, 38] width 71 height 17
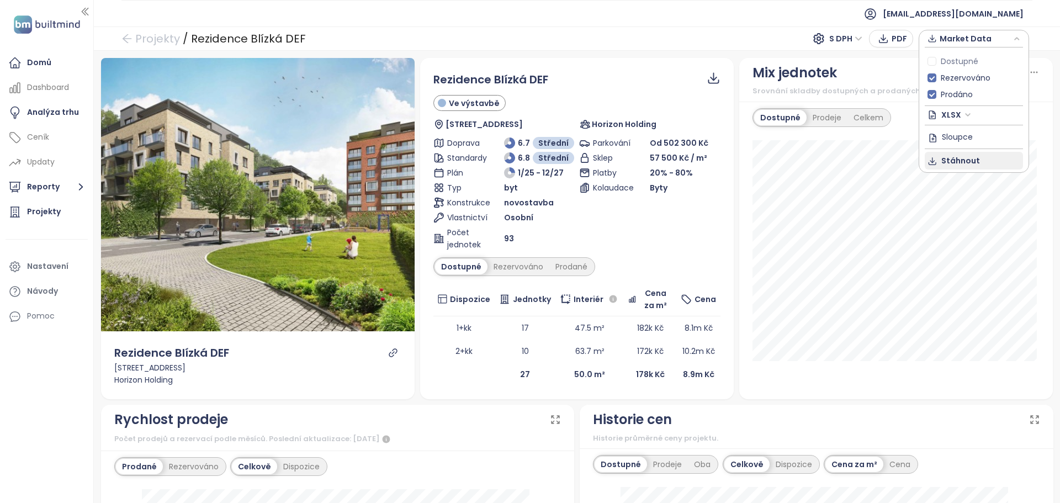
click at [979, 159] on button "Stáhnout" at bounding box center [973, 161] width 98 height 18
